Goal: Find specific page/section: Find specific page/section

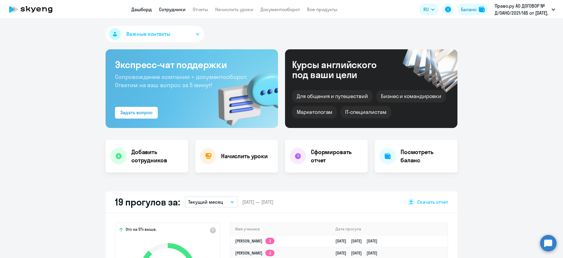
click at [178, 11] on link "Сотрудники" at bounding box center [172, 9] width 27 height 6
select select "30"
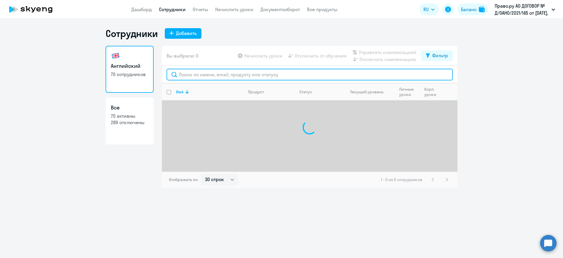
click at [198, 78] on input "text" at bounding box center [309, 75] width 286 height 12
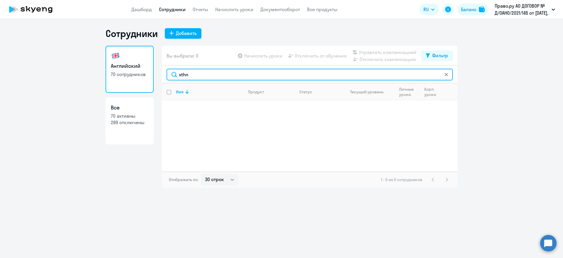
drag, startPoint x: 194, startPoint y: 77, endPoint x: 176, endPoint y: 73, distance: 18.1
click at [176, 73] on input "xthn" at bounding box center [309, 75] width 286 height 12
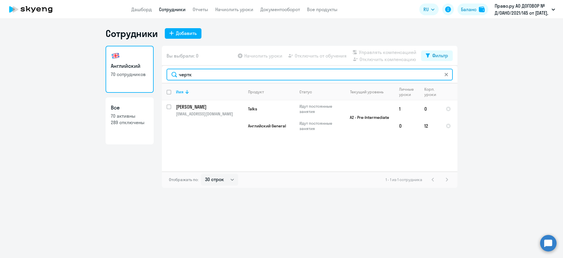
drag, startPoint x: 197, startPoint y: 73, endPoint x: 158, endPoint y: 68, distance: 39.6
click at [158, 68] on div "Английский 70 сотрудников Все 70 активны 289 отключены Вы выбрали: 0 Начислить …" at bounding box center [282, 117] width 352 height 142
drag, startPoint x: 197, startPoint y: 76, endPoint x: 153, endPoint y: 66, distance: 45.7
click at [153, 66] on div "Английский 70 сотрудников Все 70 активны 289 отключены Вы выбрали: 0 Начислить …" at bounding box center [282, 117] width 352 height 142
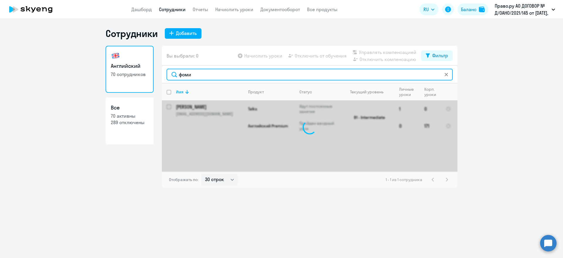
type input "[PERSON_NAME]"
